Goal: Obtain resource: Obtain resource

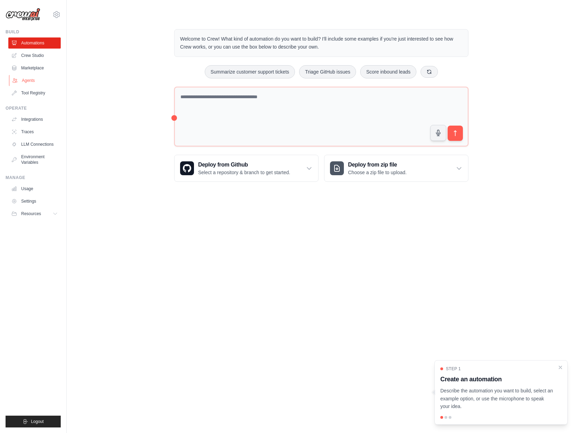
click at [34, 80] on link "Agents" at bounding box center [35, 80] width 52 height 11
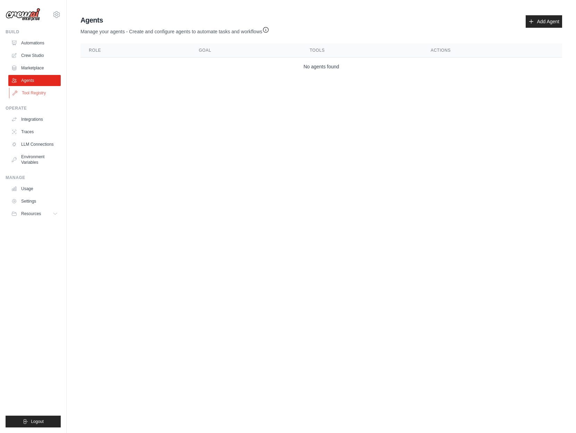
click at [38, 94] on link "Tool Registry" at bounding box center [35, 92] width 52 height 11
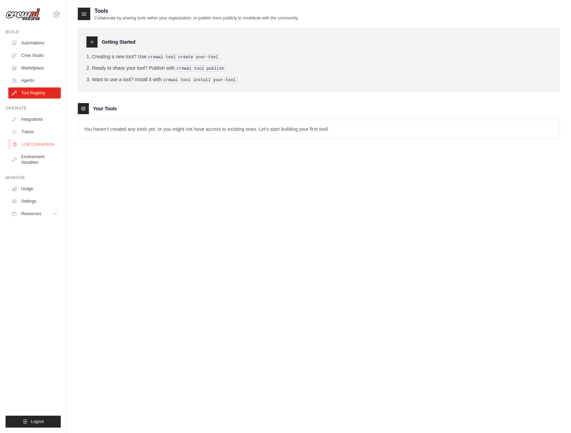
click at [33, 142] on link "LLM Connections" at bounding box center [35, 144] width 52 height 11
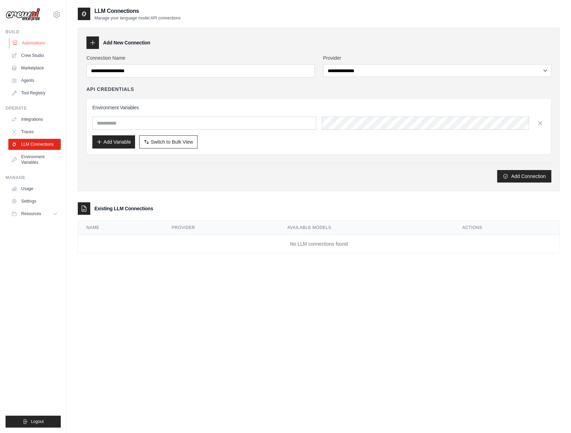
click at [33, 45] on link "Automations" at bounding box center [35, 42] width 52 height 11
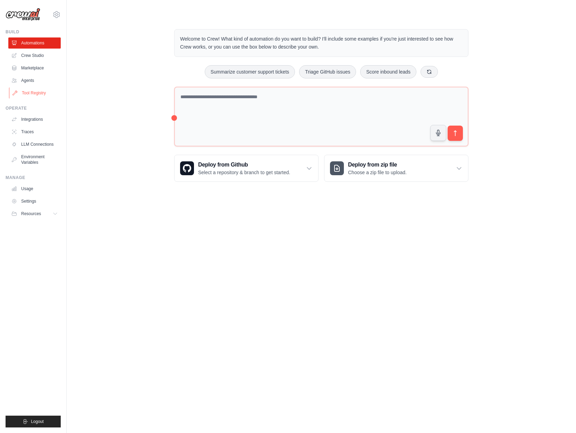
click at [38, 91] on link "Tool Registry" at bounding box center [35, 92] width 52 height 11
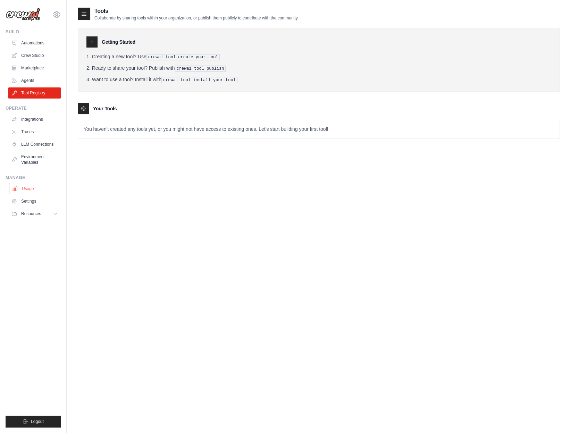
click at [25, 190] on link "Usage" at bounding box center [35, 188] width 52 height 11
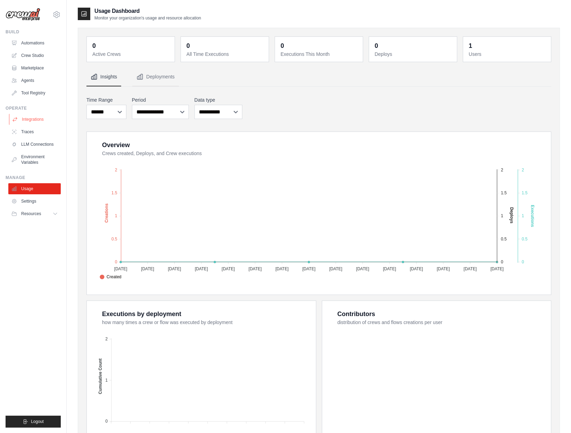
click at [35, 119] on link "Integrations" at bounding box center [35, 119] width 52 height 11
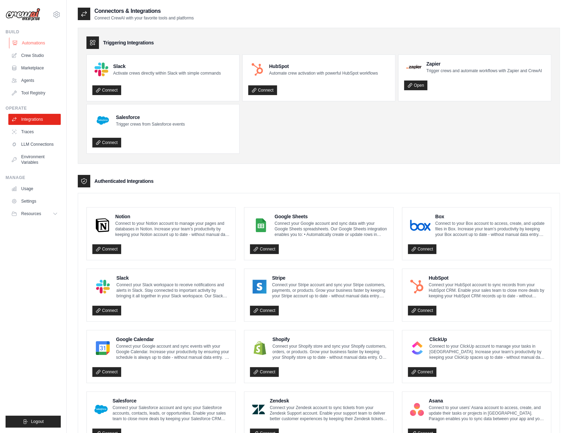
click at [32, 43] on link "Automations" at bounding box center [35, 42] width 52 height 11
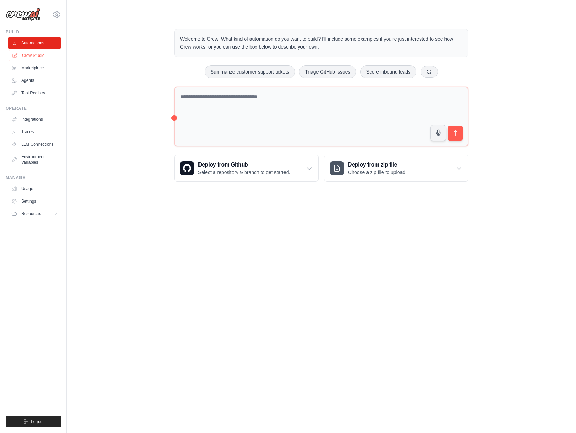
click at [29, 58] on link "Crew Studio" at bounding box center [35, 55] width 52 height 11
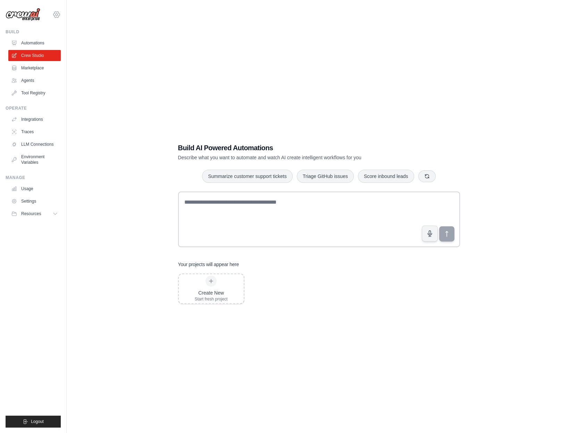
click at [58, 14] on icon at bounding box center [56, 14] width 8 height 8
click at [37, 44] on link "Settings" at bounding box center [56, 47] width 61 height 12
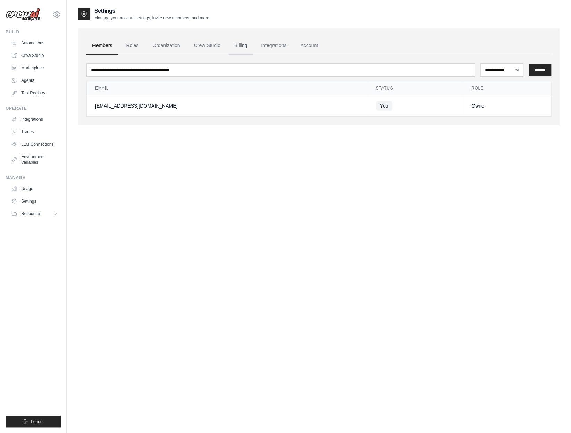
drag, startPoint x: 251, startPoint y: 46, endPoint x: 245, endPoint y: 48, distance: 5.8
click at [250, 46] on link "Billing" at bounding box center [241, 45] width 24 height 19
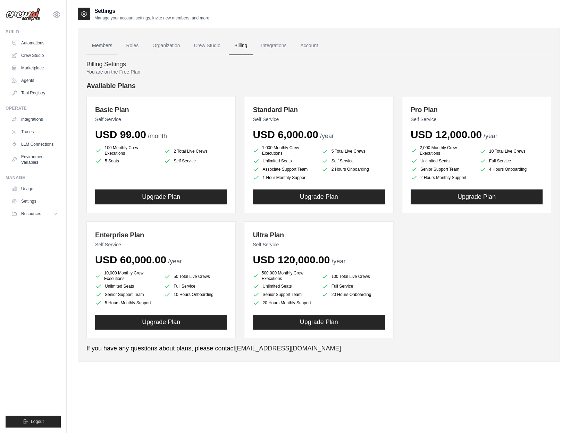
click at [107, 46] on link "Members" at bounding box center [101, 45] width 31 height 19
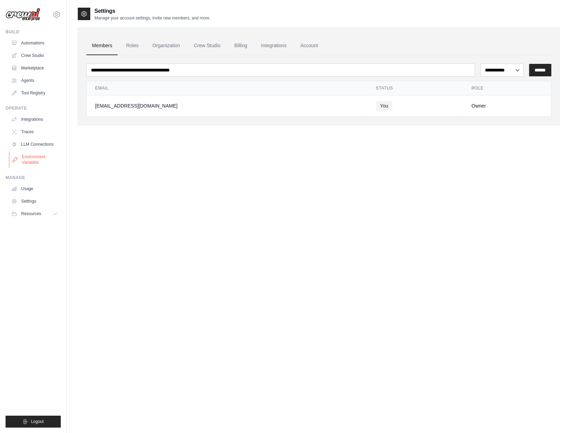
click at [28, 157] on link "Environment Variables" at bounding box center [35, 159] width 52 height 17
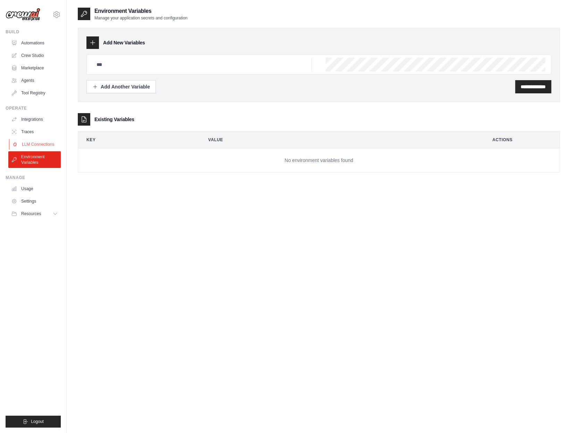
click at [30, 141] on link "LLM Connections" at bounding box center [35, 144] width 52 height 11
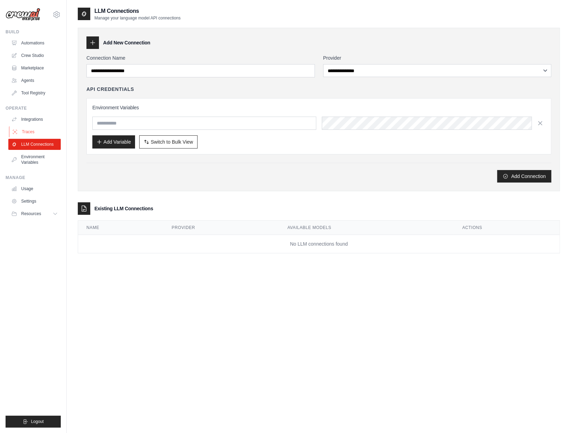
click at [28, 133] on link "Traces" at bounding box center [35, 131] width 52 height 11
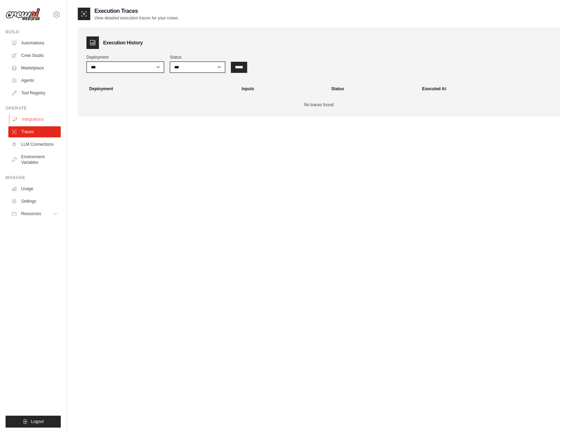
click at [30, 118] on link "Integrations" at bounding box center [35, 119] width 52 height 11
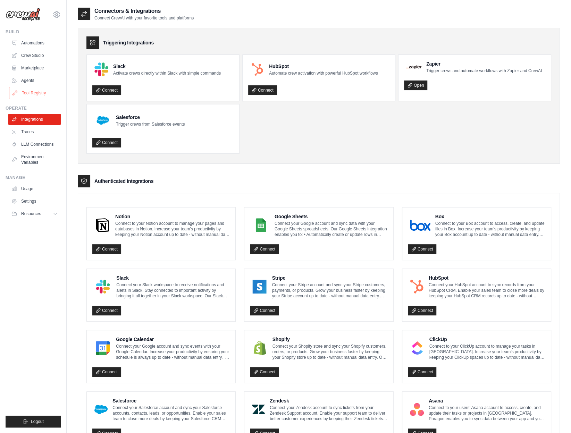
click at [32, 92] on link "Tool Registry" at bounding box center [35, 92] width 52 height 11
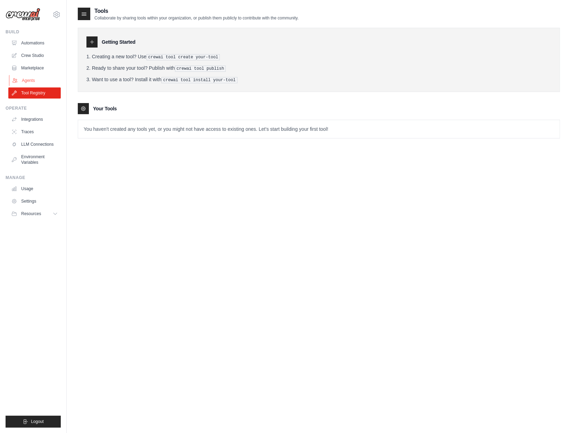
click at [25, 81] on link "Agents" at bounding box center [35, 80] width 52 height 11
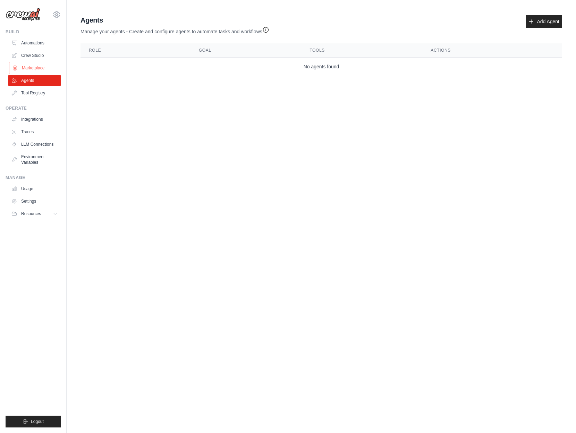
click at [31, 67] on link "Marketplace" at bounding box center [35, 67] width 52 height 11
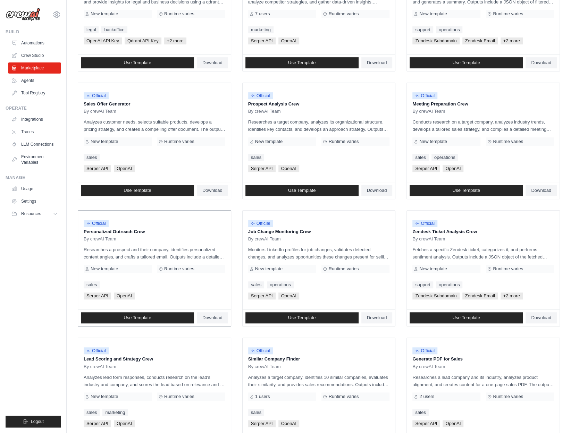
scroll to position [208, 0]
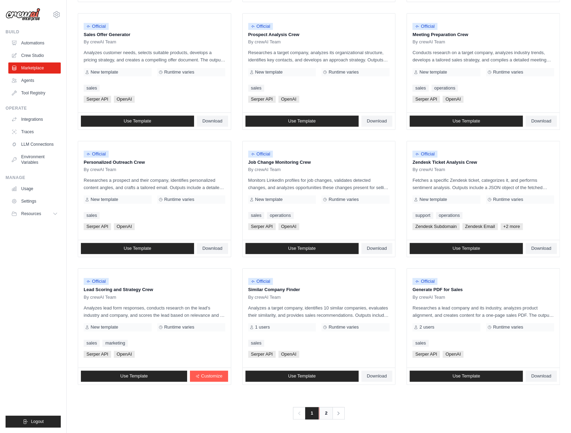
click at [324, 411] on link "2" at bounding box center [326, 413] width 14 height 12
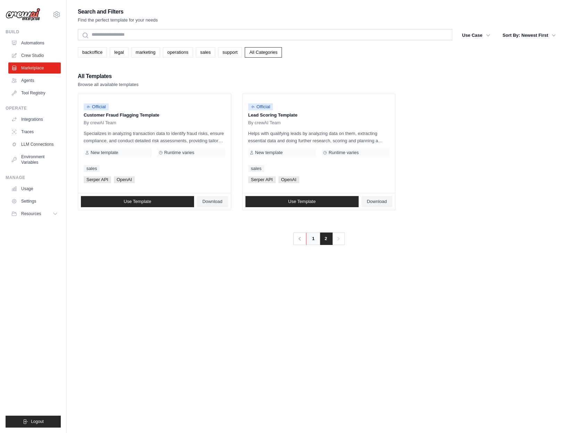
click at [310, 236] on link "1" at bounding box center [313, 238] width 14 height 12
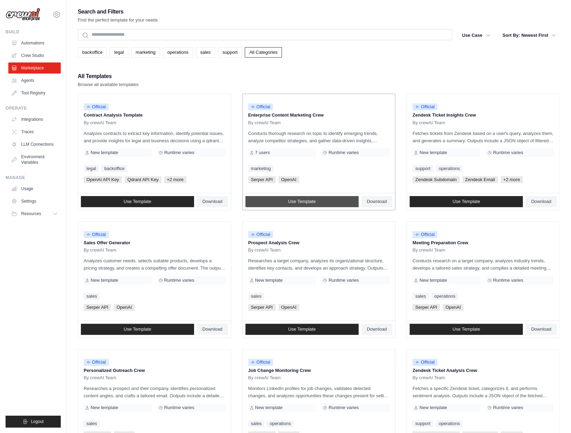
click at [297, 202] on span "Use Template" at bounding box center [301, 202] width 27 height 6
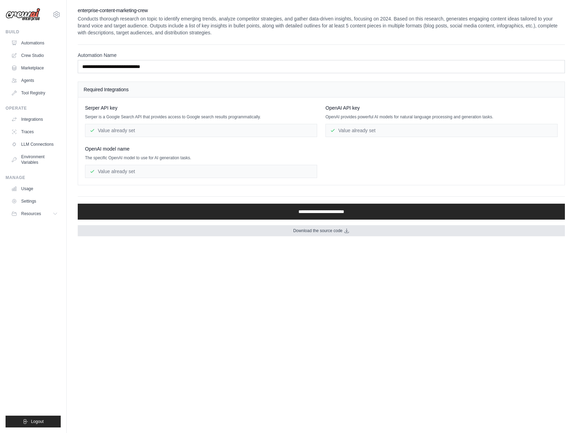
click at [327, 231] on span "Download the source code" at bounding box center [317, 231] width 49 height 6
